Goal: Task Accomplishment & Management: Manage account settings

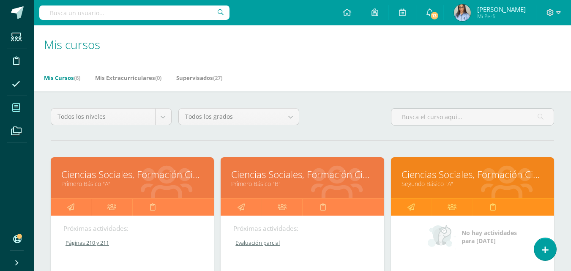
click at [336, 48] on h1 "Mis cursos" at bounding box center [302, 44] width 517 height 38
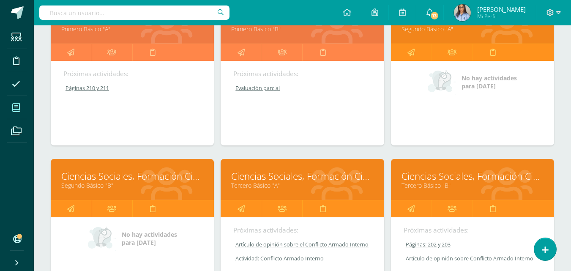
scroll to position [169, 0]
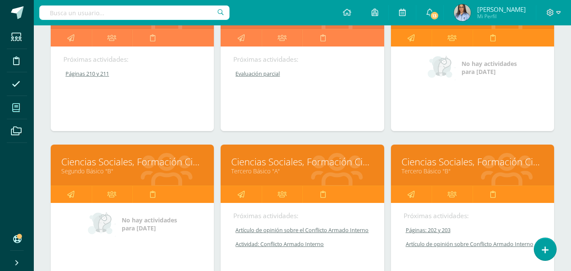
click at [265, 162] on link "Ciencias Sociales, Formación Ciudadana e Interculturalidad" at bounding box center [302, 161] width 142 height 13
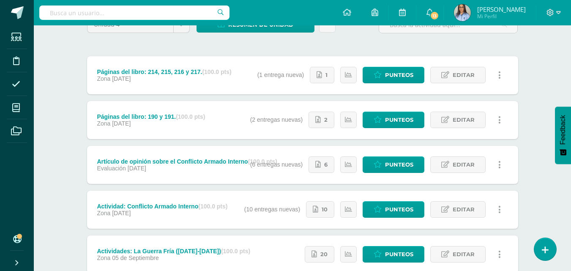
scroll to position [127, 0]
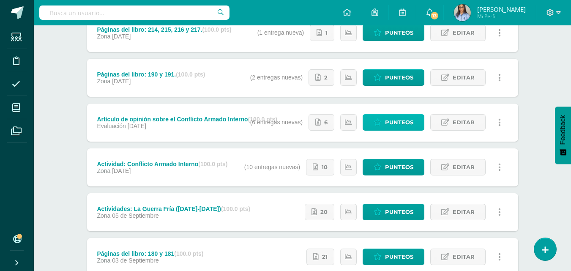
click at [395, 121] on span "Punteos" at bounding box center [399, 122] width 28 height 16
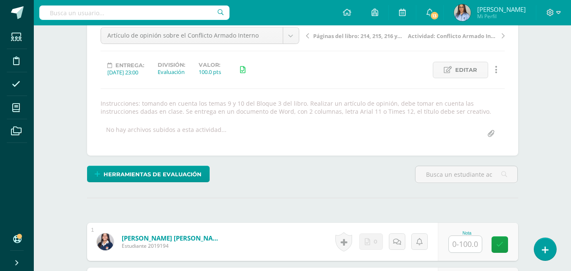
scroll to position [87, 0]
click at [467, 73] on span "Editar" at bounding box center [466, 70] width 22 height 16
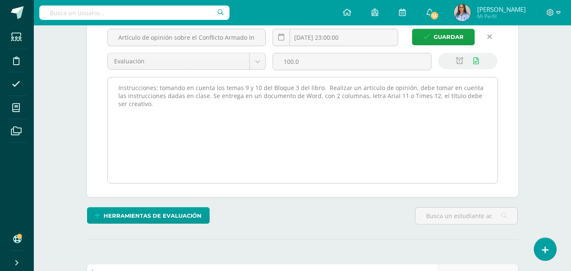
scroll to position [86, 0]
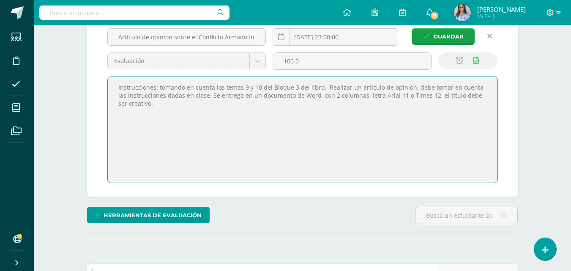
click at [422, 96] on textarea "Instrucciones: tomando en cuenta los temas 9 y 10 del Bloque 3 del libro. Reali…" at bounding box center [303, 130] width 390 height 106
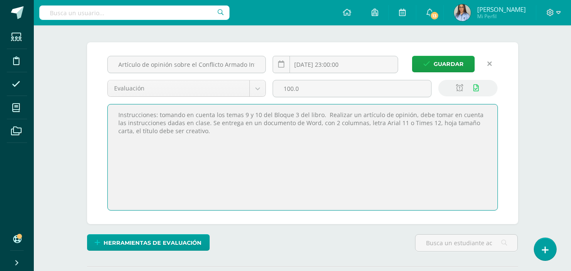
scroll to position [44, 0]
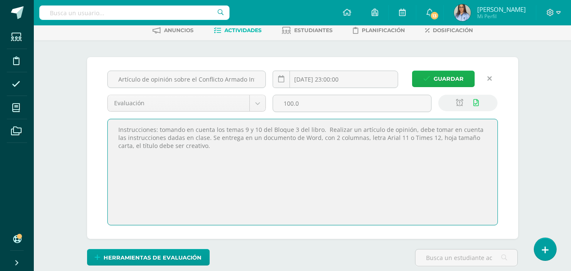
type textarea "Instrucciones: tomando en cuenta los temas 9 y 10 del Bloque 3 del libro. Reali…"
click at [444, 78] on span "Guardar" at bounding box center [448, 79] width 30 height 16
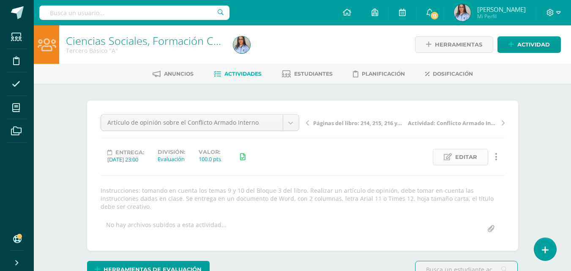
click at [476, 157] on span "Editar" at bounding box center [466, 157] width 22 height 16
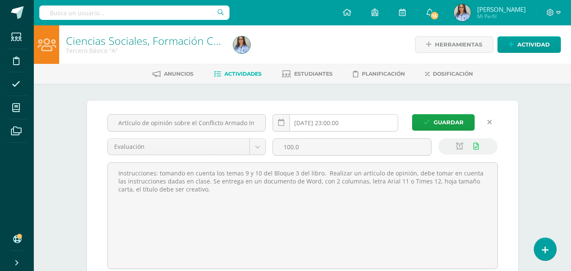
click at [315, 125] on input "[DATE] 23:00:00" at bounding box center [335, 122] width 125 height 16
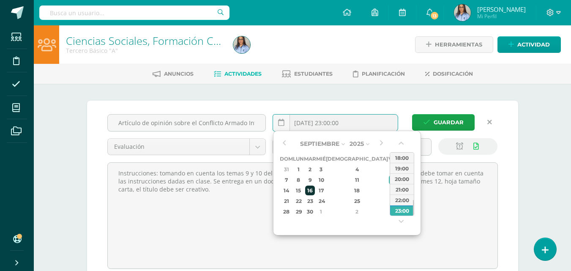
click at [315, 190] on div "16" at bounding box center [310, 190] width 10 height 10
type input "2025-09-16 23:00"
click at [315, 189] on div "16" at bounding box center [310, 190] width 10 height 10
click at [403, 211] on div "23:00" at bounding box center [402, 210] width 24 height 11
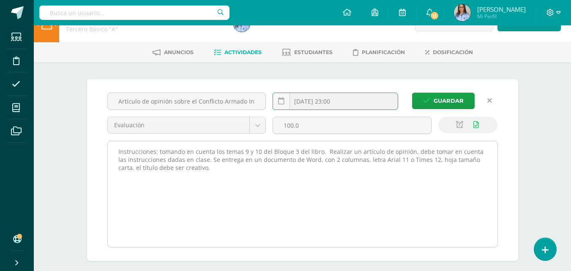
scroll to position [42, 0]
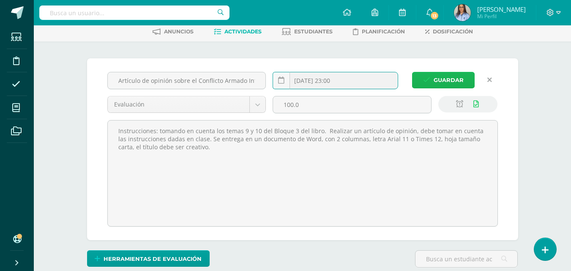
click at [445, 82] on span "Guardar" at bounding box center [448, 80] width 30 height 16
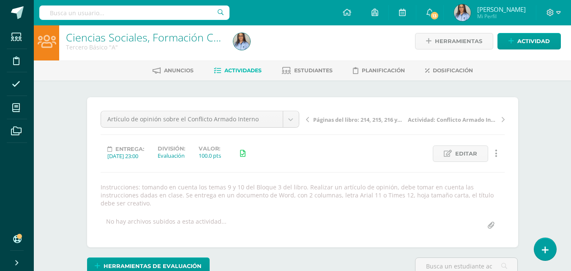
scroll to position [4, 0]
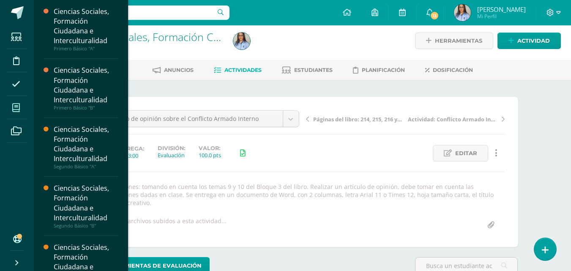
click at [18, 111] on icon at bounding box center [16, 108] width 8 height 8
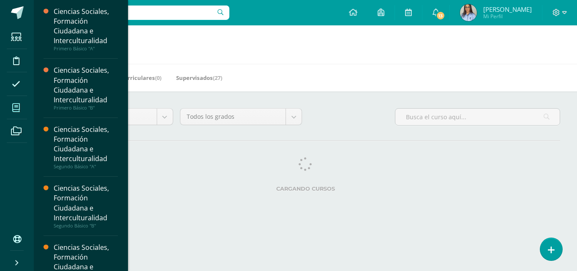
click at [14, 106] on icon at bounding box center [16, 108] width 8 height 8
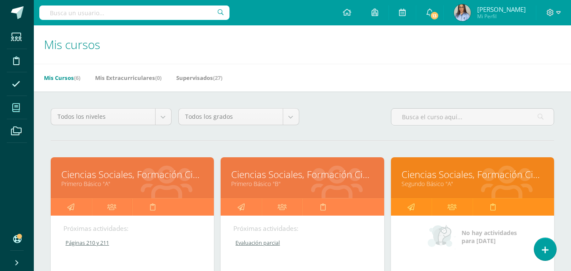
click at [280, 175] on link "Ciencias Sociales, Formación Ciudadana e Interculturalidad" at bounding box center [302, 174] width 142 height 13
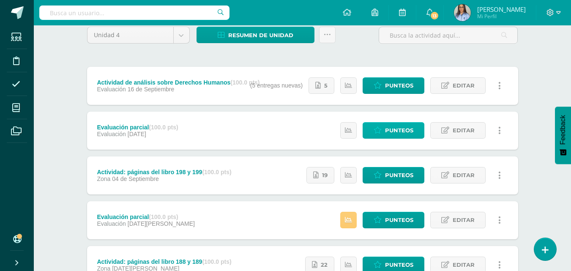
scroll to position [84, 0]
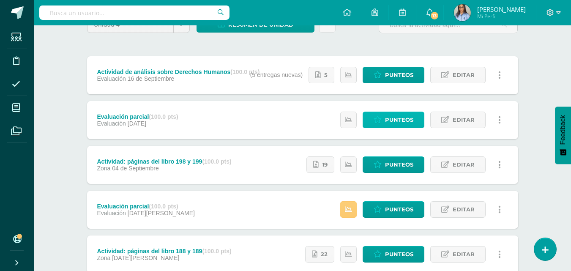
click at [410, 121] on span "Punteos" at bounding box center [399, 120] width 28 height 16
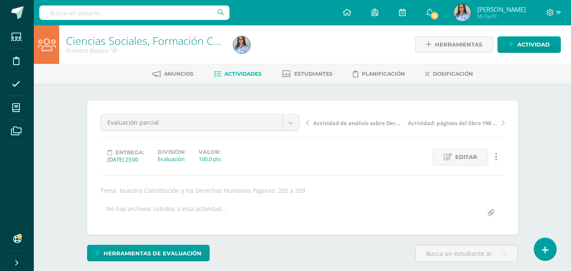
scroll to position [0, 0]
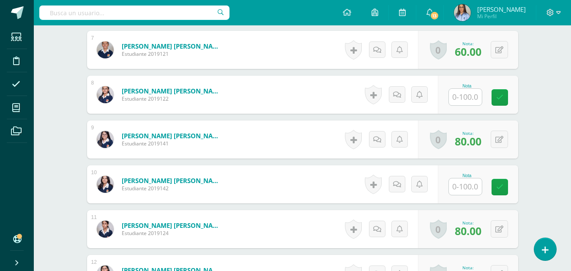
scroll to position [551, 0]
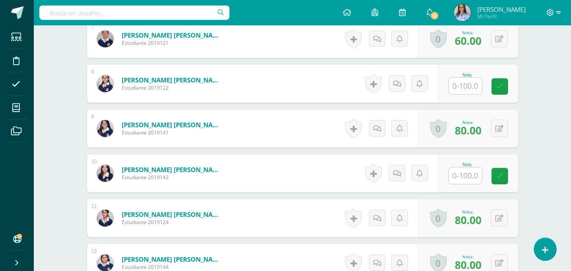
click at [462, 87] on input "text" at bounding box center [465, 86] width 33 height 16
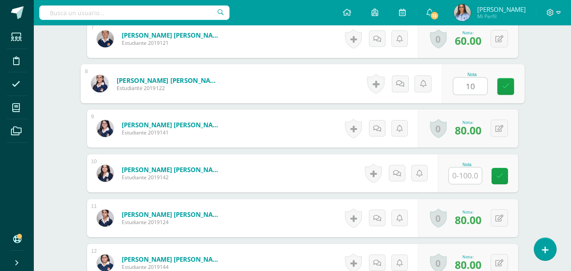
type input "100"
click at [514, 88] on link at bounding box center [505, 86] width 17 height 17
click at [511, 89] on form "Mejía Pinol, Dulce María Estudiante 2019122 Nota 100.00 0 Logros" at bounding box center [302, 83] width 444 height 39
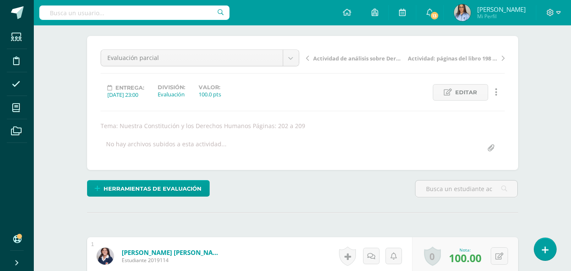
scroll to position [0, 0]
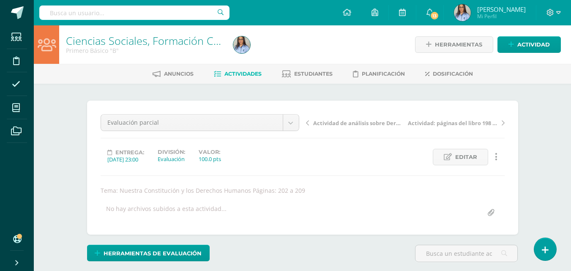
click at [89, 43] on link "Ciencias Sociales, Formación Ciudadana e Interculturalidad" at bounding box center [207, 40] width 283 height 14
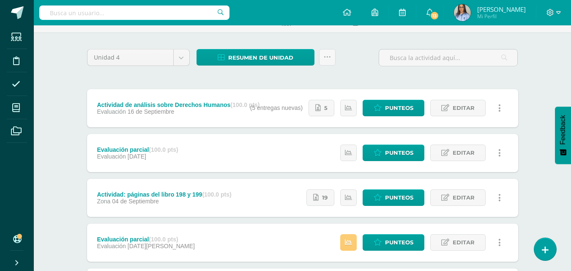
scroll to position [42, 0]
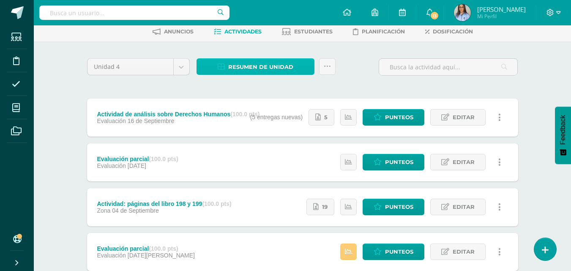
click at [245, 64] on span "Resumen de unidad" at bounding box center [260, 67] width 65 height 16
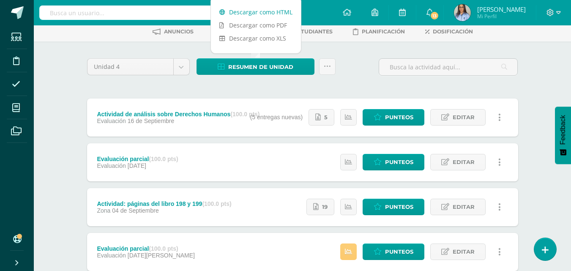
click at [256, 12] on link "Descargar como HTML" at bounding box center [256, 11] width 90 height 13
click at [367, 78] on div "Unidad 4 Unidad 1 Unidad 2 Unidad 3 Unidad 4 Resumen de unidad Subir actividade…" at bounding box center [303, 70] width 438 height 24
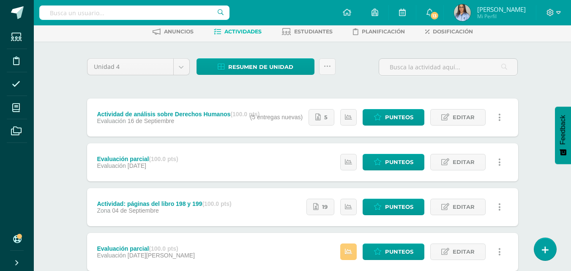
click at [473, 131] on div "Estatus de Actividad: 23 Estudiantes sin calificar 0 Estudiantes con cero Media…" at bounding box center [380, 117] width 276 height 38
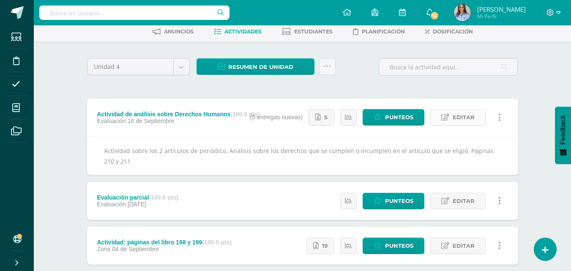
click at [457, 117] on span "Editar" at bounding box center [463, 117] width 22 height 16
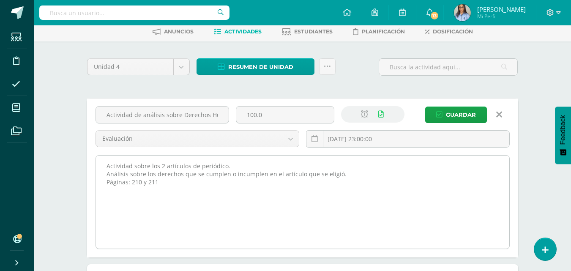
click at [106, 175] on textarea "Actividad sobre los 2 artículos de periódico. Análisis sobre los derechos que s…" at bounding box center [302, 201] width 413 height 93
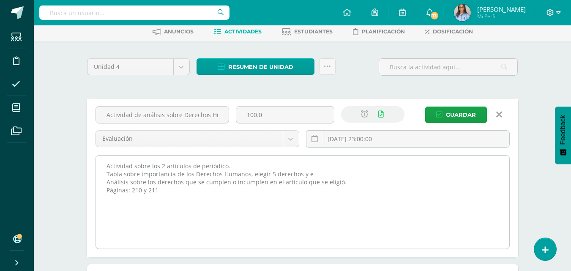
click at [335, 172] on textarea "Actividad sobre los 2 artículos de periódico. Análisis sobre los derechos que s…" at bounding box center [302, 201] width 413 height 93
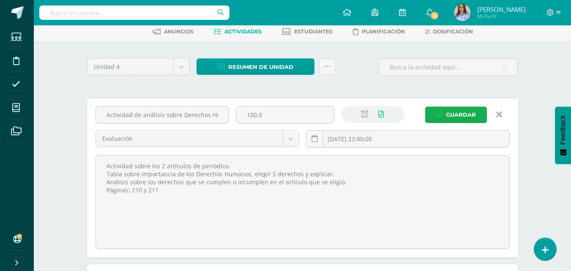
type textarea "Actividad sobre los 2 artículos de periódico. Tabla sobre importancia de los De…"
click at [457, 109] on span "Guardar" at bounding box center [461, 115] width 30 height 16
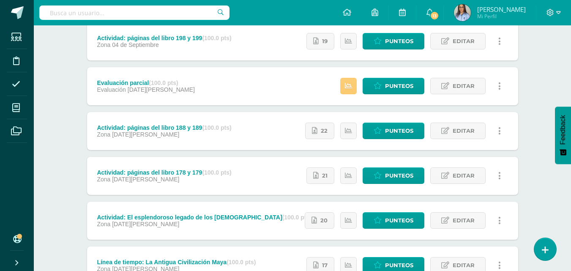
scroll to position [193, 0]
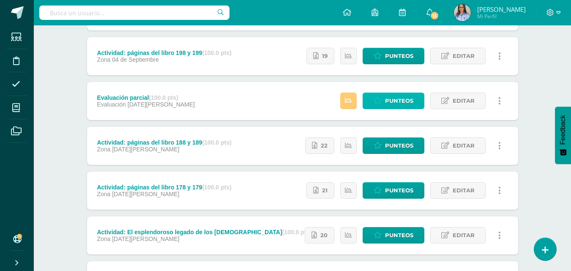
click at [372, 101] on link "Punteos" at bounding box center [394, 101] width 62 height 16
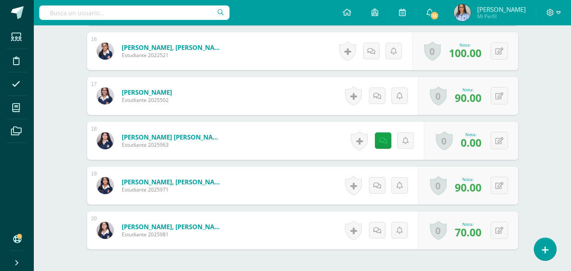
scroll to position [946, 0]
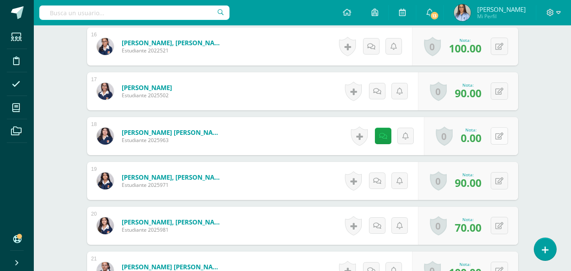
click at [500, 136] on icon at bounding box center [499, 136] width 8 height 7
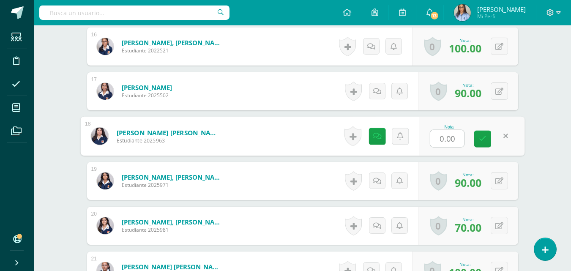
scroll to position [946, 0]
type input "80"
click at [486, 135] on link at bounding box center [482, 138] width 17 height 17
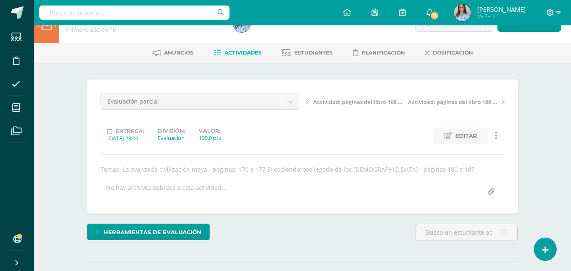
scroll to position [3, 0]
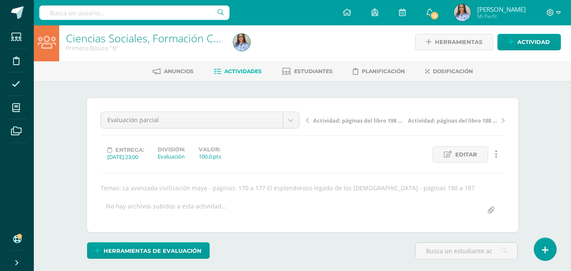
click at [100, 34] on link "Ciencias Sociales, Formación Ciudadana e Interculturalidad" at bounding box center [207, 38] width 283 height 14
